Goal: Check status: Check status

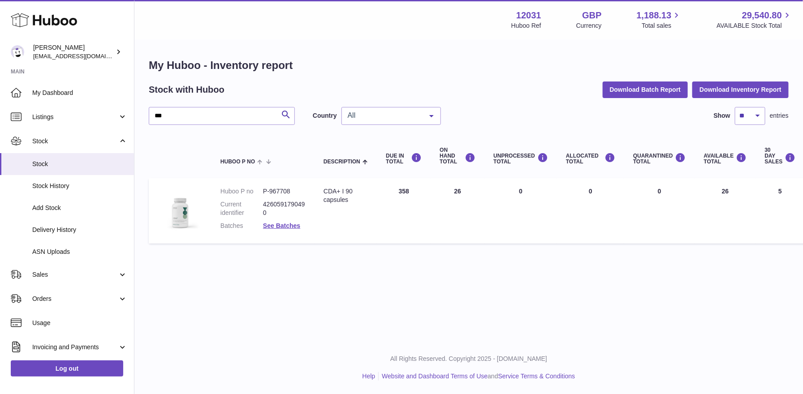
click at [74, 90] on span "My Dashboard" at bounding box center [79, 93] width 95 height 9
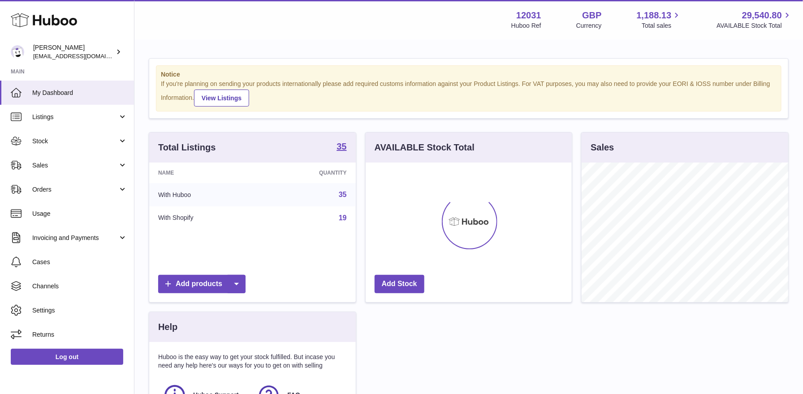
scroll to position [139, 206]
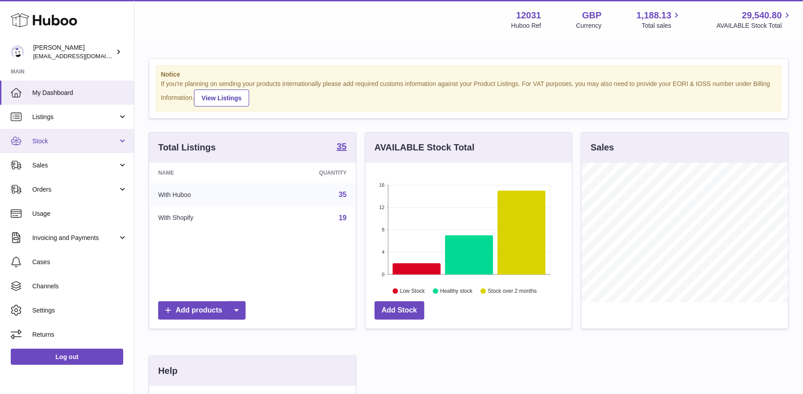
click at [57, 133] on link "Stock" at bounding box center [67, 141] width 134 height 24
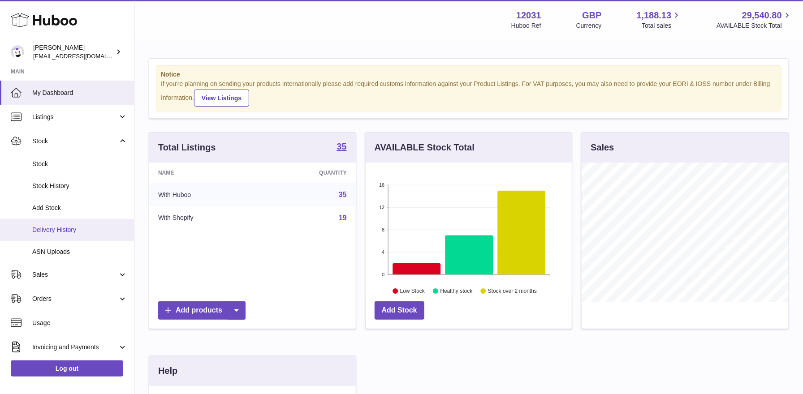
click at [49, 228] on span "Delivery History" at bounding box center [79, 230] width 95 height 9
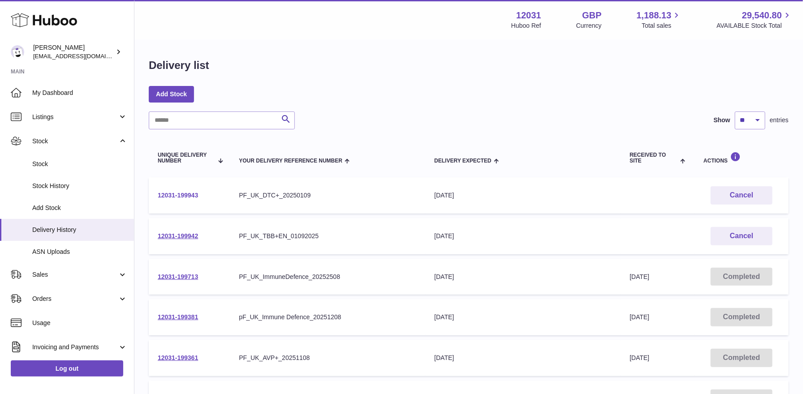
click at [187, 193] on link "12031-199943" at bounding box center [178, 195] width 40 height 7
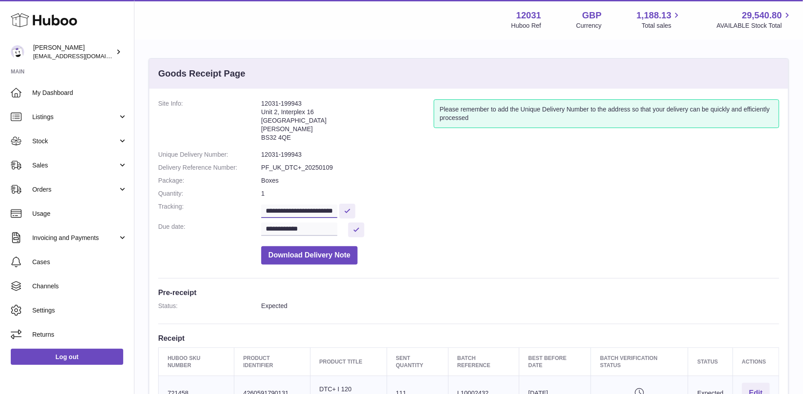
scroll to position [0, 14]
drag, startPoint x: 309, startPoint y: 209, endPoint x: 375, endPoint y: 212, distance: 66.4
click at [375, 212] on dd "**********" at bounding box center [520, 210] width 518 height 16
click at [64, 133] on link "Stock" at bounding box center [67, 141] width 134 height 24
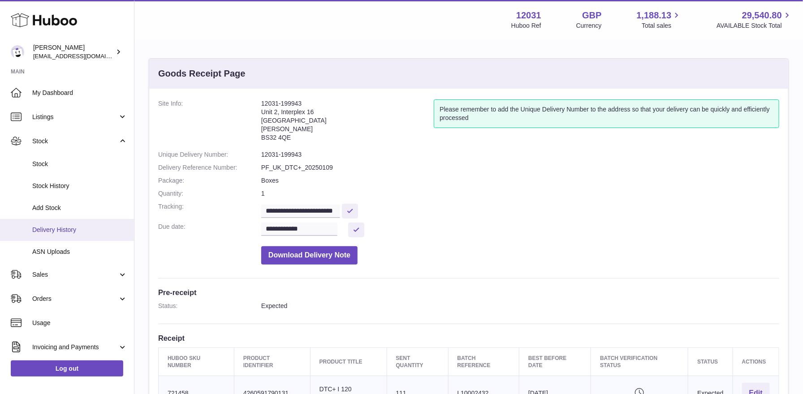
click at [71, 230] on span "Delivery History" at bounding box center [79, 230] width 95 height 9
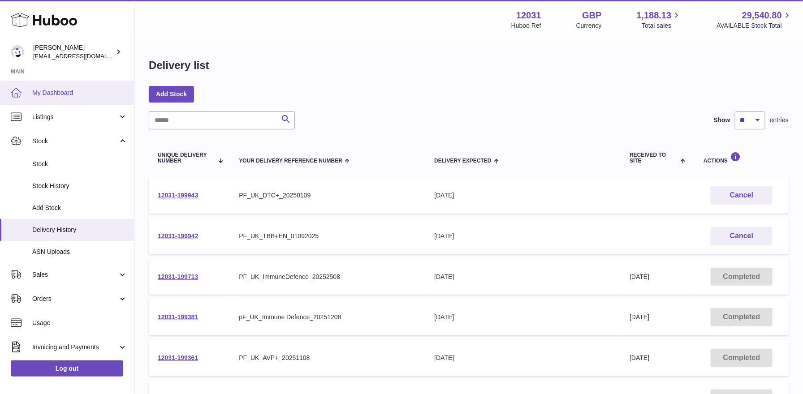
click at [53, 101] on link "My Dashboard" at bounding box center [67, 93] width 134 height 24
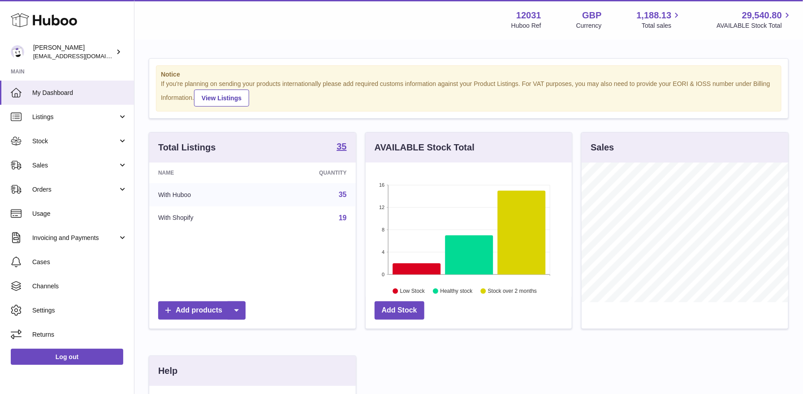
scroll to position [139, 206]
click at [70, 135] on link "Stock" at bounding box center [67, 141] width 134 height 24
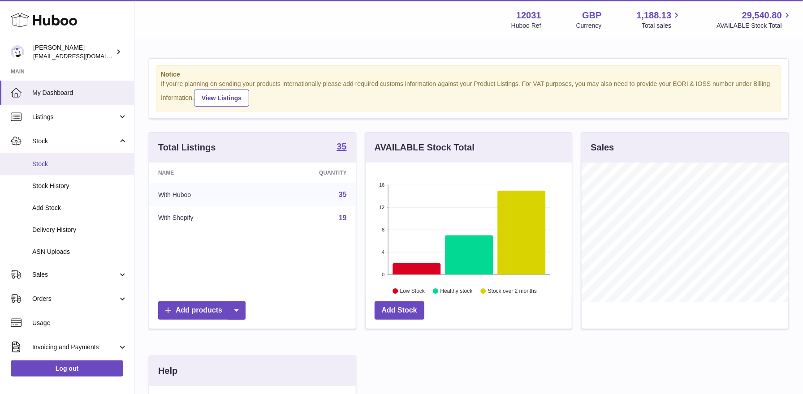
click at [68, 167] on span "Stock" at bounding box center [79, 164] width 95 height 9
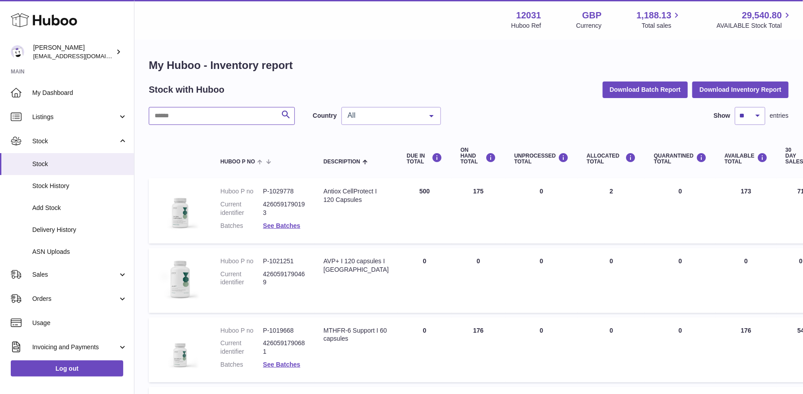
click at [222, 115] on input "text" at bounding box center [222, 116] width 146 height 18
type input "***"
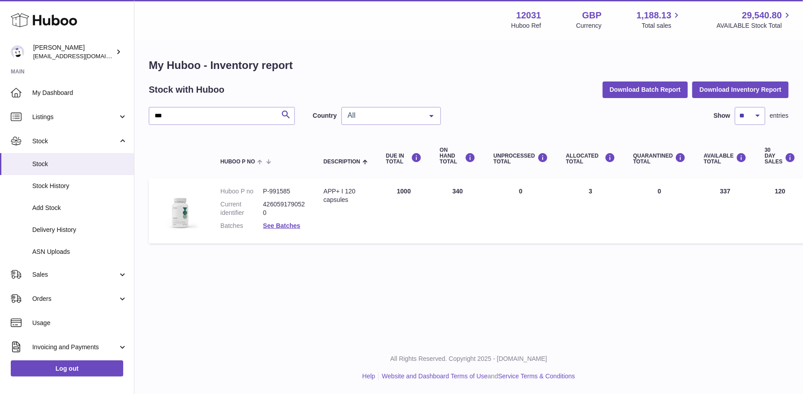
click at [412, 115] on span "All" at bounding box center [383, 115] width 77 height 9
click at [387, 156] on span "GB" at bounding box center [391, 152] width 99 height 18
click at [282, 228] on link "See Batches" at bounding box center [281, 225] width 37 height 7
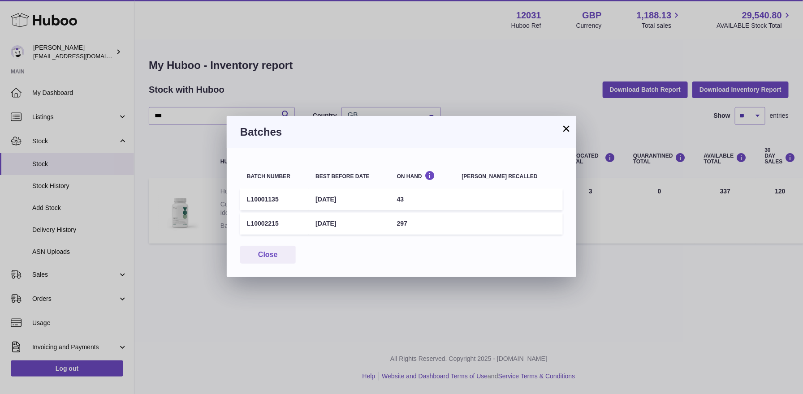
drag, startPoint x: 282, startPoint y: 198, endPoint x: 245, endPoint y: 202, distance: 37.4
click at [245, 202] on td "L10001135" at bounding box center [274, 200] width 69 height 22
copy td "L10001135"
click at [565, 126] on button "×" at bounding box center [566, 128] width 11 height 11
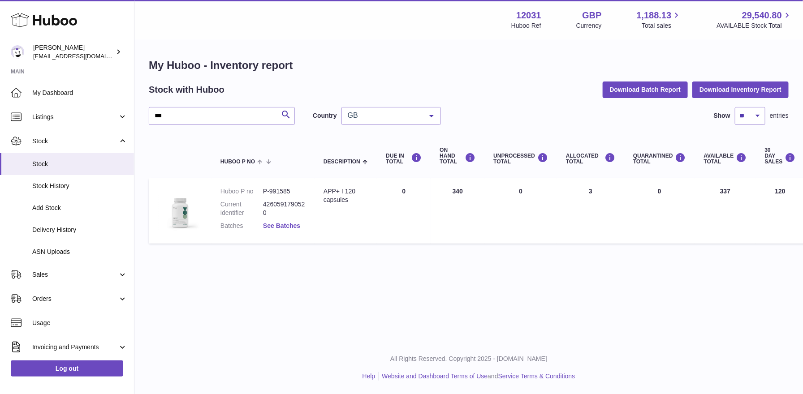
click at [287, 226] on link "See Batches" at bounding box center [281, 225] width 37 height 7
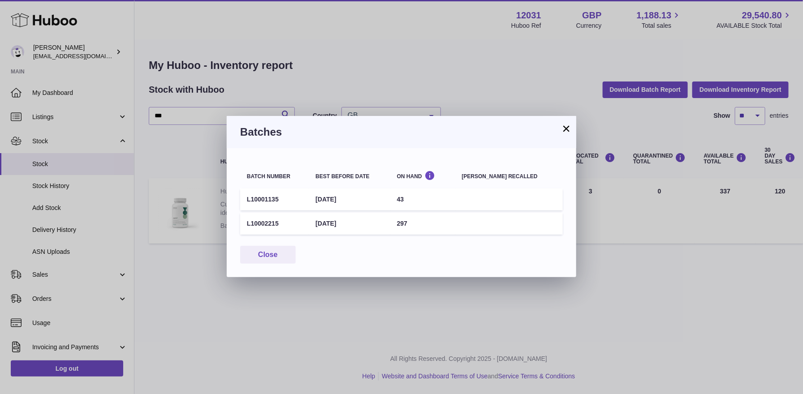
click at [564, 127] on button "×" at bounding box center [566, 128] width 11 height 11
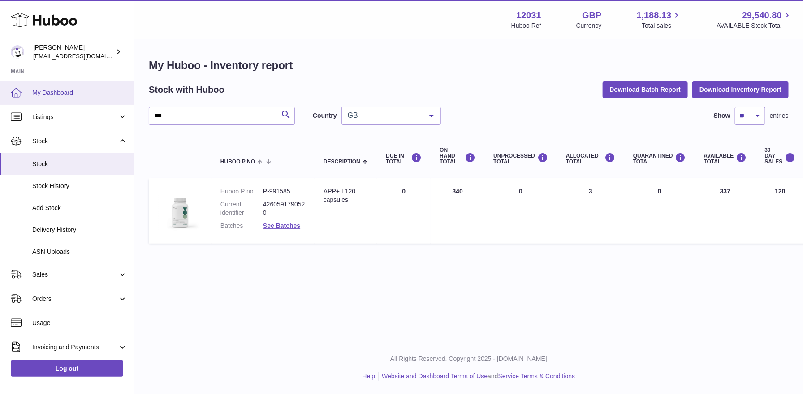
click at [59, 91] on span "My Dashboard" at bounding box center [79, 93] width 95 height 9
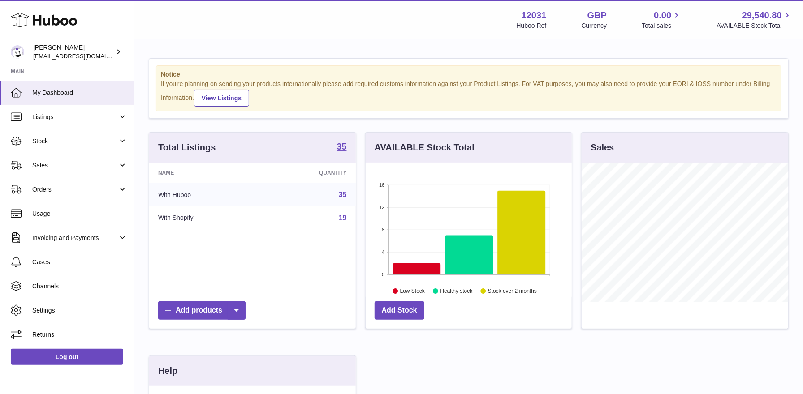
scroll to position [139, 206]
click at [74, 133] on link "Stock" at bounding box center [67, 141] width 134 height 24
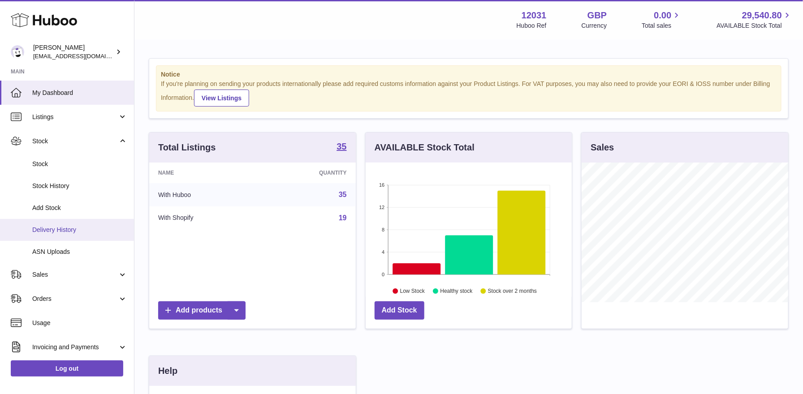
click at [60, 231] on span "Delivery History" at bounding box center [79, 230] width 95 height 9
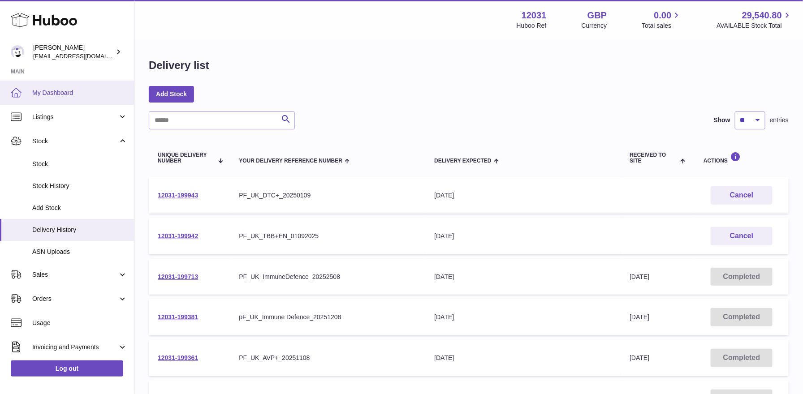
click at [103, 89] on span "My Dashboard" at bounding box center [79, 93] width 95 height 9
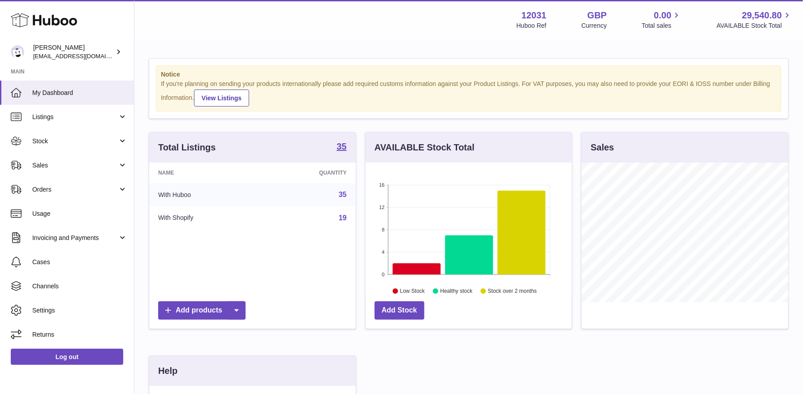
scroll to position [139, 206]
click at [45, 141] on span "Stock" at bounding box center [75, 141] width 86 height 9
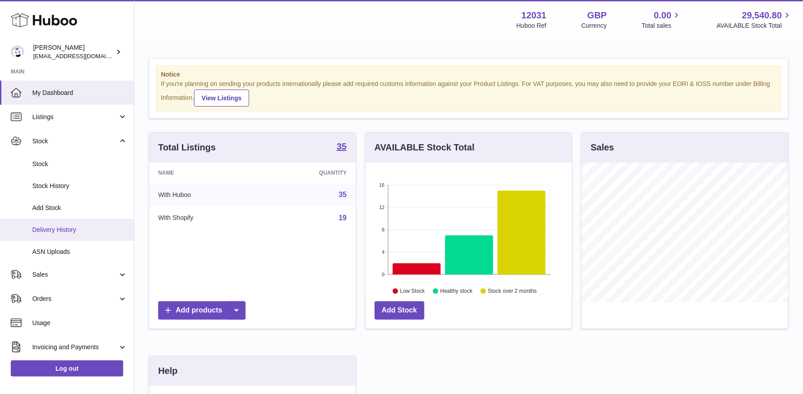
click at [42, 230] on span "Delivery History" at bounding box center [79, 230] width 95 height 9
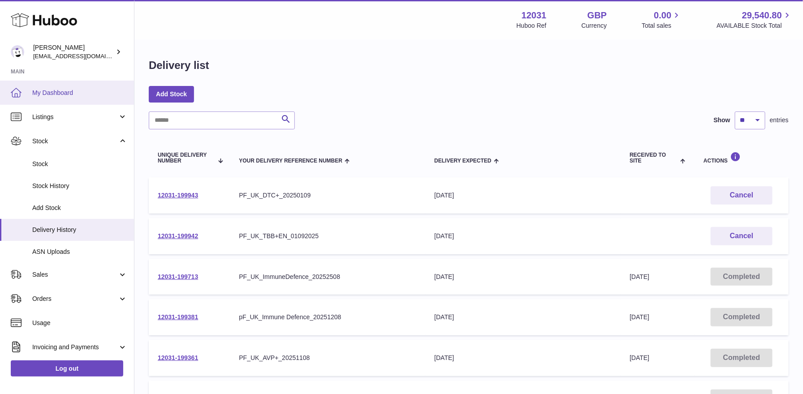
click at [41, 103] on link "My Dashboard" at bounding box center [67, 93] width 134 height 24
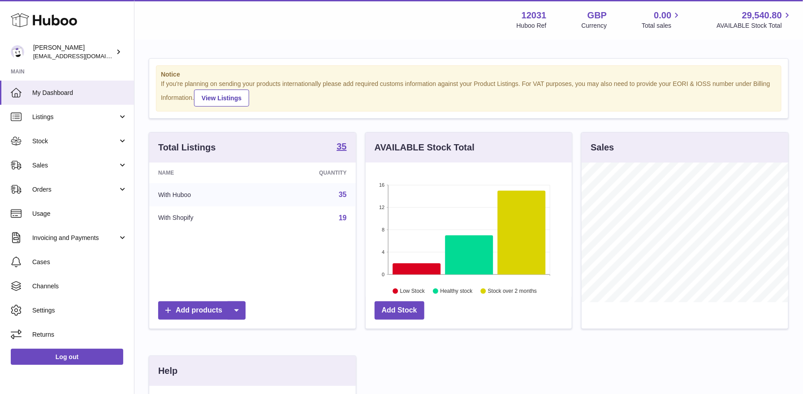
scroll to position [139, 206]
click at [80, 141] on span "Stock" at bounding box center [75, 141] width 86 height 9
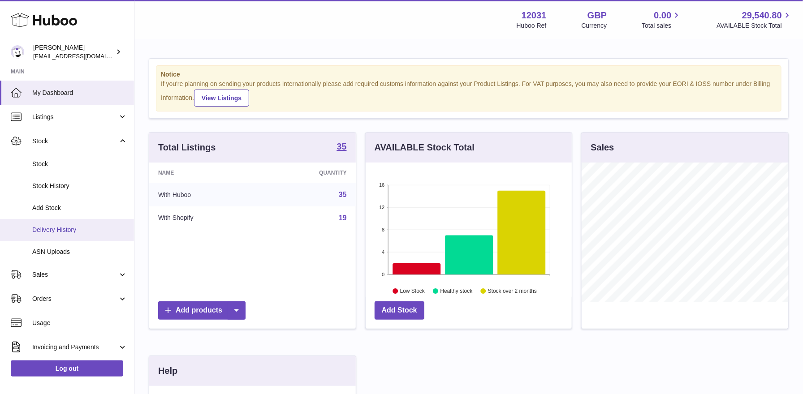
click at [74, 235] on link "Delivery History" at bounding box center [67, 230] width 134 height 22
